Goal: Information Seeking & Learning: Find specific fact

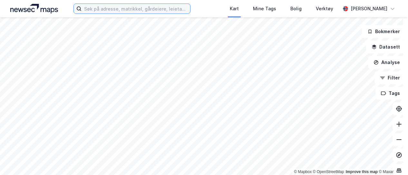
click at [115, 9] on input at bounding box center [136, 9] width 109 height 10
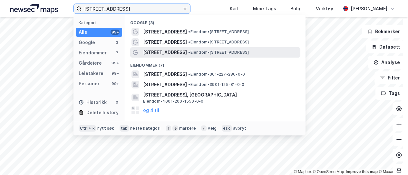
type input "[STREET_ADDRESS]"
click at [188, 50] on span "• Eiendom • [STREET_ADDRESS]" at bounding box center [218, 52] width 61 height 5
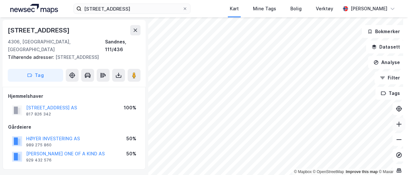
click at [396, 126] on icon at bounding box center [399, 124] width 6 height 6
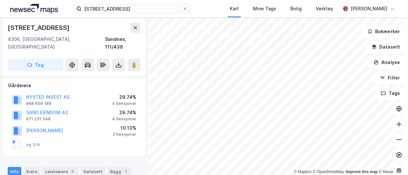
scroll to position [65, 0]
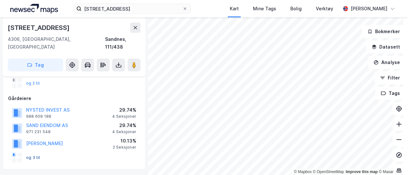
click at [0, 0] on button "og 3 til" at bounding box center [0, 0] width 0 height 0
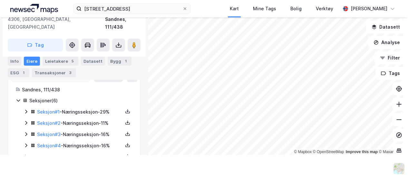
scroll to position [210, 0]
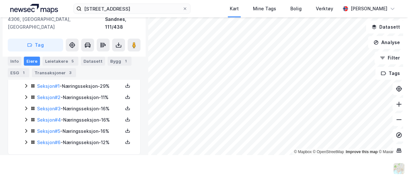
click at [89, 94] on div "Seksjon # 2 - Næringsseksjon - 11%" at bounding box center [80, 98] width 86 height 8
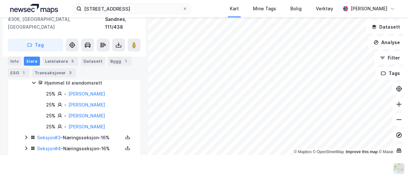
scroll to position [248, 0]
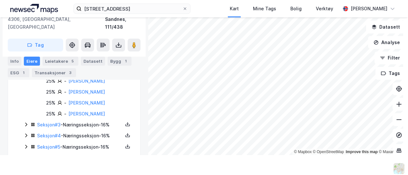
click at [25, 122] on icon at bounding box center [26, 124] width 5 height 5
click at [26, 133] on icon at bounding box center [26, 135] width 5 height 5
click at [25, 145] on icon at bounding box center [26, 147] width 5 height 5
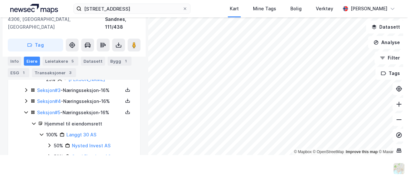
scroll to position [287, 0]
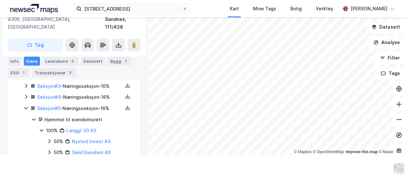
click at [26, 106] on icon at bounding box center [26, 108] width 5 height 5
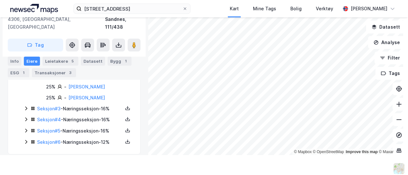
click at [24, 140] on icon at bounding box center [26, 142] width 5 height 5
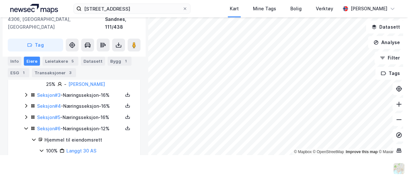
scroll to position [287, 0]
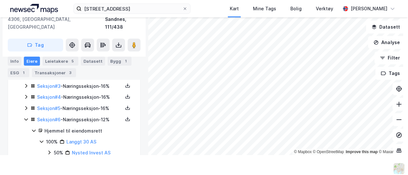
click at [26, 119] on icon at bounding box center [26, 120] width 4 height 2
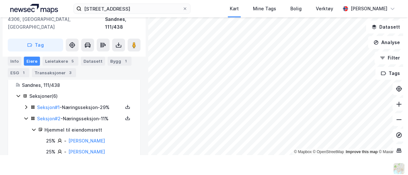
scroll to position [187, 0]
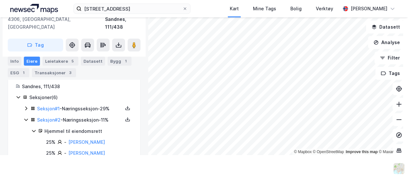
click at [25, 106] on icon at bounding box center [26, 108] width 5 height 5
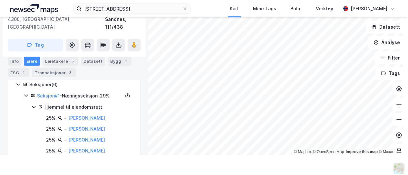
scroll to position [213, 0]
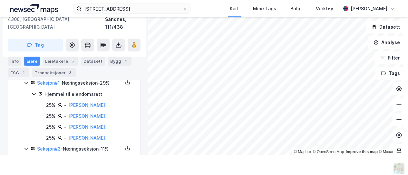
click at [25, 148] on icon at bounding box center [26, 149] width 4 height 2
click at [25, 146] on icon at bounding box center [26, 148] width 5 height 5
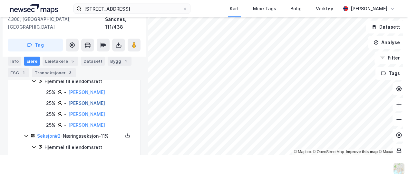
click at [76, 101] on link "[PERSON_NAME]" at bounding box center [86, 103] width 37 height 5
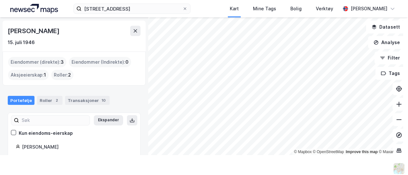
scroll to position [13, 0]
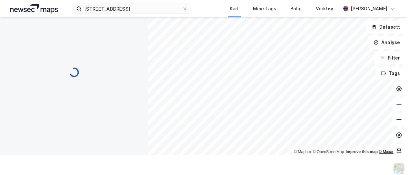
scroll to position [64, 0]
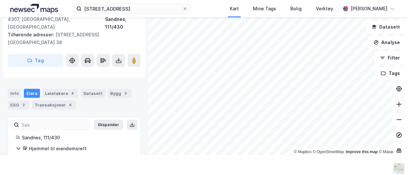
click at [397, 104] on icon at bounding box center [399, 104] width 5 height 1
click at [396, 107] on icon at bounding box center [399, 104] width 6 height 6
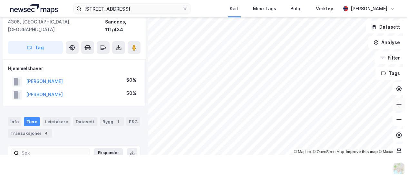
scroll to position [55, 0]
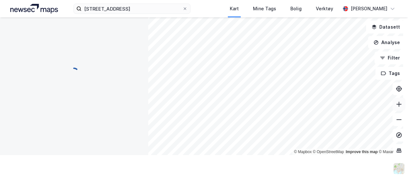
scroll to position [55, 0]
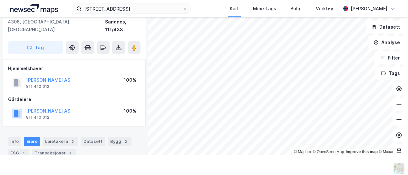
scroll to position [55, 0]
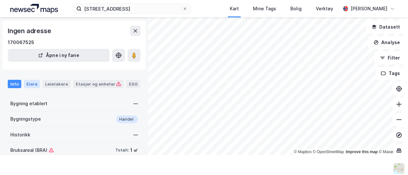
click at [30, 85] on div "Eiere" at bounding box center [32, 84] width 16 height 8
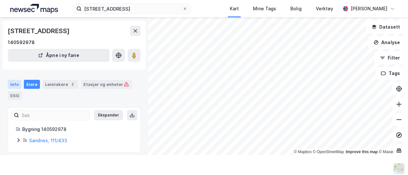
click at [10, 82] on div "Info" at bounding box center [15, 84] width 14 height 9
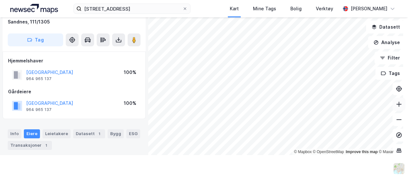
click at [396, 106] on icon at bounding box center [399, 104] width 6 height 6
click at [396, 107] on icon at bounding box center [399, 104] width 6 height 6
click at [393, 108] on button at bounding box center [399, 104] width 13 height 13
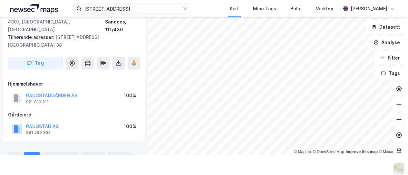
click at [396, 123] on icon at bounding box center [399, 120] width 6 height 6
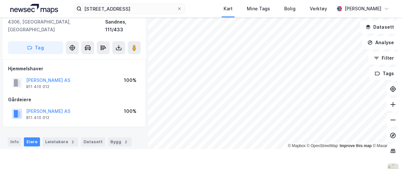
scroll to position [115, 0]
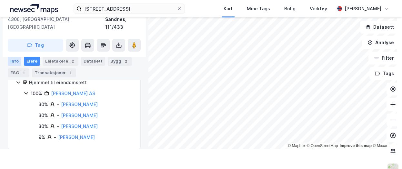
click at [12, 58] on div "Info" at bounding box center [15, 61] width 14 height 9
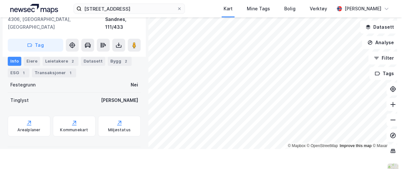
scroll to position [49, 0]
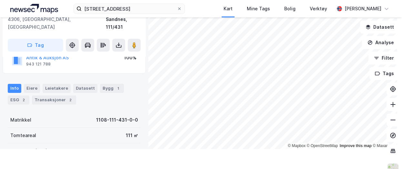
scroll to position [50, 0]
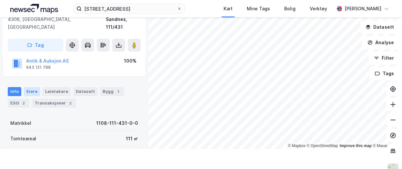
click at [33, 87] on div "Eiere" at bounding box center [32, 91] width 16 height 9
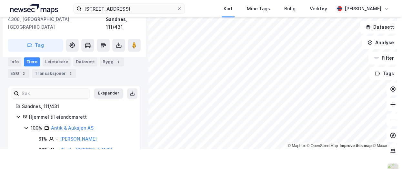
scroll to position [83, 0]
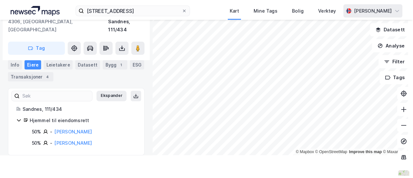
scroll to position [17, 0]
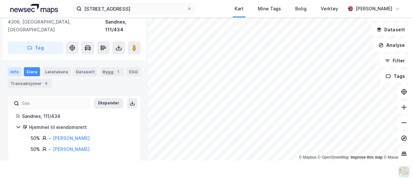
click at [15, 67] on div "Info" at bounding box center [15, 71] width 14 height 9
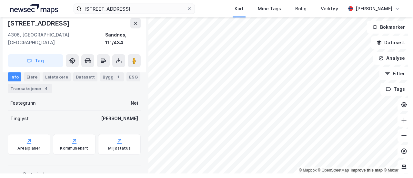
scroll to position [179, 0]
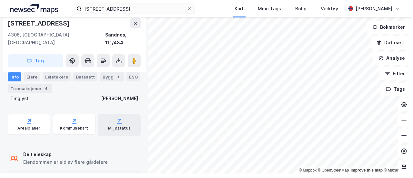
click at [103, 118] on div "Miljøstatus" at bounding box center [119, 124] width 43 height 21
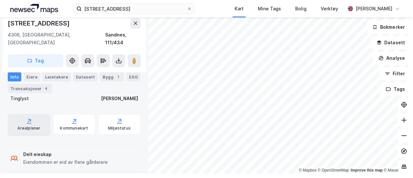
click at [40, 114] on div "Arealplaner" at bounding box center [29, 124] width 43 height 21
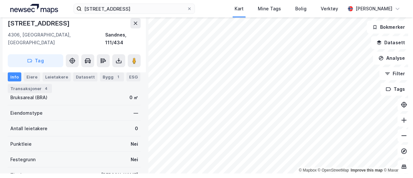
scroll to position [102, 0]
click at [35, 87] on div "Transaksjoner 4" at bounding box center [30, 88] width 44 height 9
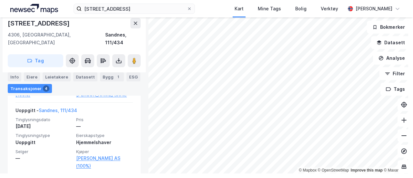
scroll to position [245, 0]
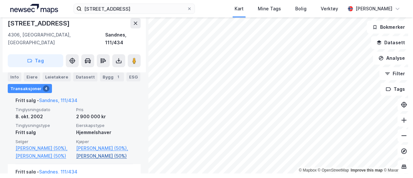
click at [96, 160] on link "[PERSON_NAME] (50%)" at bounding box center [104, 156] width 57 height 8
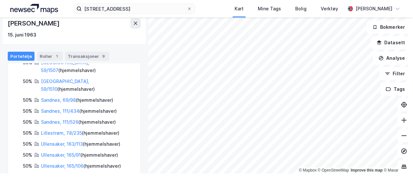
scroll to position [155, 0]
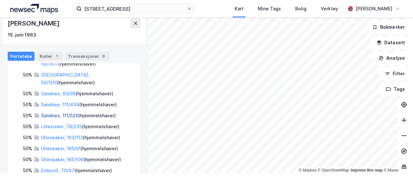
click at [55, 113] on link "Sandnes, 111/526" at bounding box center [59, 115] width 37 height 5
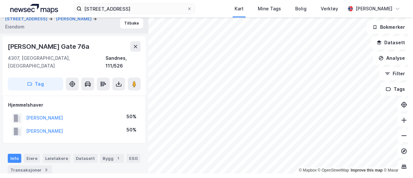
scroll to position [200, 0]
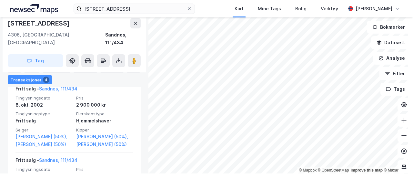
scroll to position [270, 0]
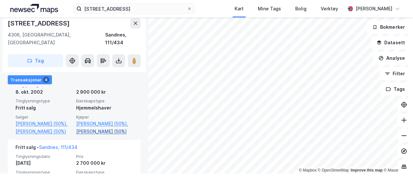
drag, startPoint x: 130, startPoint y: 139, endPoint x: 75, endPoint y: 138, distance: 55.8
click at [75, 138] on div "Fritt salg - Sandnes, 111/434 Tinglysningsdato [DATE] Pris 2 900 000 kr Tinglys…" at bounding box center [74, 103] width 133 height 71
copy link "[PERSON_NAME]"
